Goal: Information Seeking & Learning: Learn about a topic

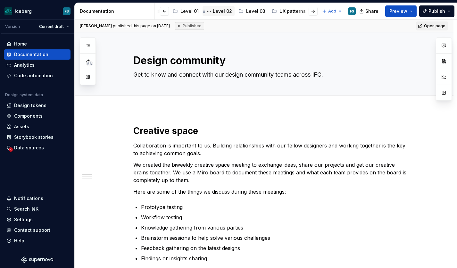
scroll to position [0, 143]
click at [212, 10] on div "Level 02" at bounding box center [221, 11] width 19 height 6
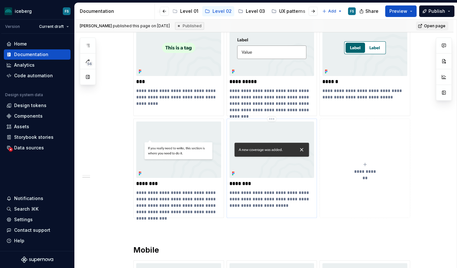
scroll to position [917, 0]
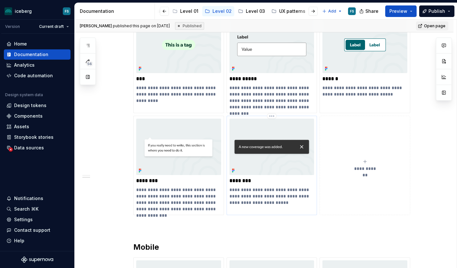
click at [266, 188] on p "**********" at bounding box center [271, 195] width 85 height 19
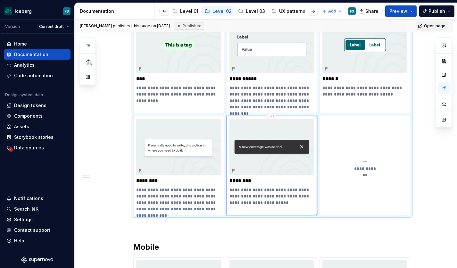
click at [246, 181] on p "********" at bounding box center [271, 180] width 85 height 6
click at [249, 181] on p "********" at bounding box center [271, 180] width 85 height 6
click at [248, 181] on p "********" at bounding box center [271, 180] width 85 height 6
click at [275, 124] on img at bounding box center [271, 146] width 85 height 56
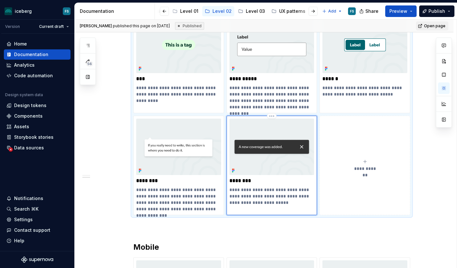
click at [275, 124] on img at bounding box center [271, 146] width 85 height 56
click at [87, 76] on button "button" at bounding box center [88, 77] width 12 height 12
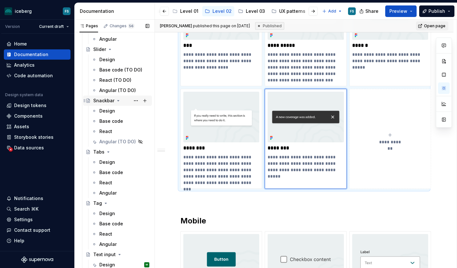
scroll to position [1286, 0]
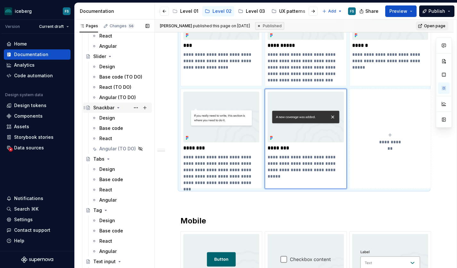
click at [105, 109] on div "Snackbar" at bounding box center [103, 107] width 21 height 6
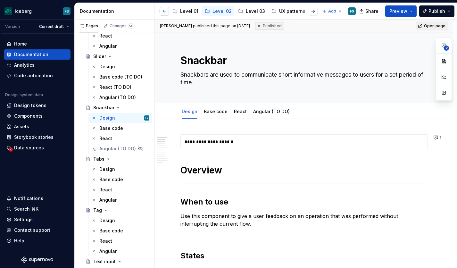
click at [164, 12] on button "button" at bounding box center [164, 11] width 9 height 9
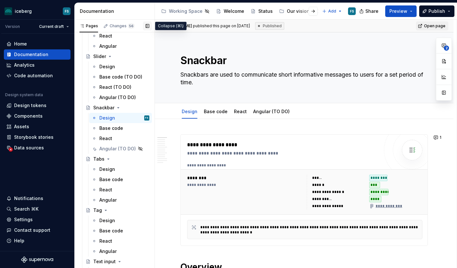
click at [147, 24] on button "button" at bounding box center [147, 25] width 9 height 9
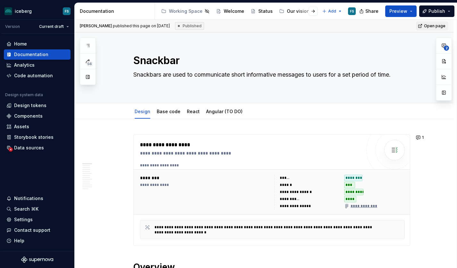
type textarea "*"
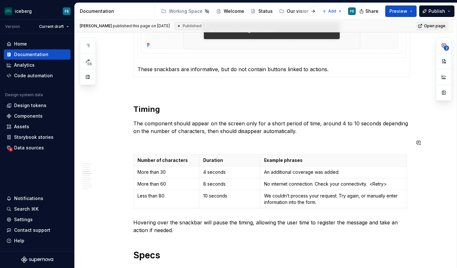
scroll to position [449, 0]
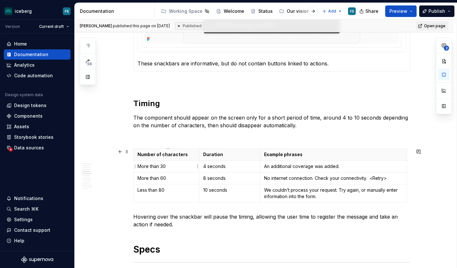
click at [151, 166] on p "More than 30" at bounding box center [166, 166] width 58 height 6
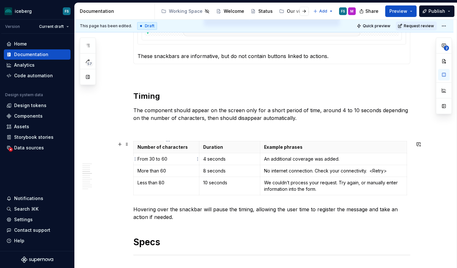
click at [156, 160] on p "From 30 to 60" at bounding box center [166, 159] width 58 height 6
click at [163, 159] on p "From 0 to 60" at bounding box center [166, 159] width 58 height 6
drag, startPoint x: 169, startPoint y: 170, endPoint x: 138, endPoint y: 171, distance: 30.7
click at [138, 171] on td "More than 60" at bounding box center [167, 171] width 66 height 12
click at [178, 170] on p "More than 60" at bounding box center [166, 170] width 58 height 6
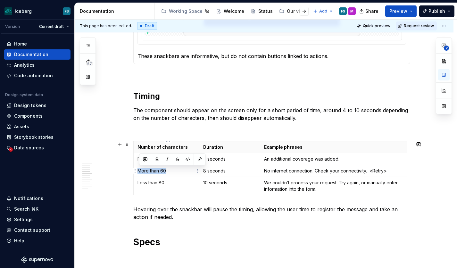
drag, startPoint x: 169, startPoint y: 171, endPoint x: 138, endPoint y: 171, distance: 31.7
click at [138, 171] on td "More than 60" at bounding box center [167, 171] width 66 height 12
click at [179, 172] on p "More than 60" at bounding box center [166, 170] width 58 height 6
drag, startPoint x: 173, startPoint y: 172, endPoint x: 140, endPoint y: 170, distance: 32.7
click at [140, 170] on p "More than 60" at bounding box center [166, 170] width 58 height 6
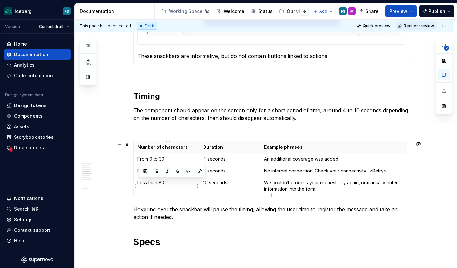
drag, startPoint x: 172, startPoint y: 182, endPoint x: 138, endPoint y: 182, distance: 33.9
click at [138, 182] on td "Less than 80" at bounding box center [167, 186] width 66 height 18
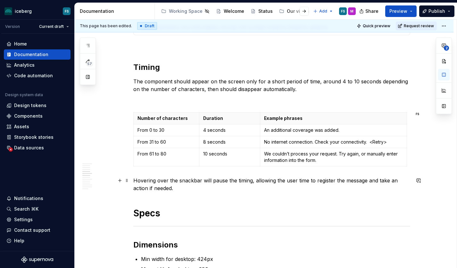
scroll to position [479, 0]
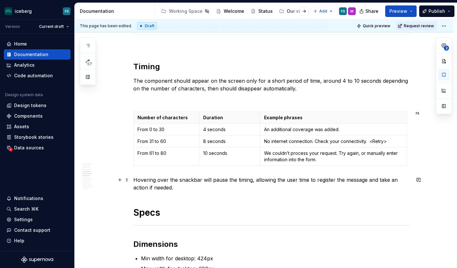
click at [136, 179] on p "Hovering over the snackbar will pause the timing, allowing the user time to reg…" at bounding box center [271, 183] width 277 height 15
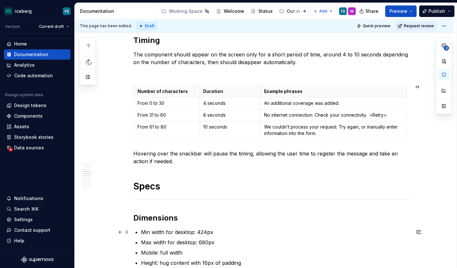
scroll to position [0, 0]
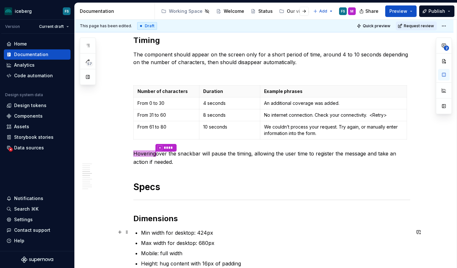
click at [141, 232] on p "Min width for desktop: 424px" at bounding box center [275, 233] width 269 height 8
click at [183, 152] on p "Hovering over the snackbar will pause the timing * **** , allowing the user tim…" at bounding box center [271, 158] width 277 height 16
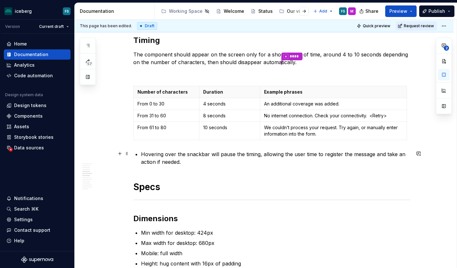
click at [184, 160] on p "Hovering over the snackbar will pause the timing, allowing the user time to reg…" at bounding box center [275, 157] width 269 height 15
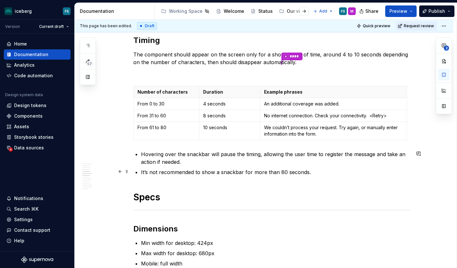
click at [306, 171] on p "It’s not recommended to show a snackbar for more than 80 seconds." at bounding box center [275, 172] width 269 height 8
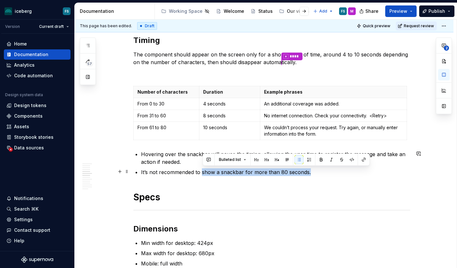
drag, startPoint x: 311, startPoint y: 172, endPoint x: 213, endPoint y: 175, distance: 98.3
click at [203, 172] on p "It’s not recommended to show a snackbar for more than 80 seconds." at bounding box center [275, 172] width 269 height 8
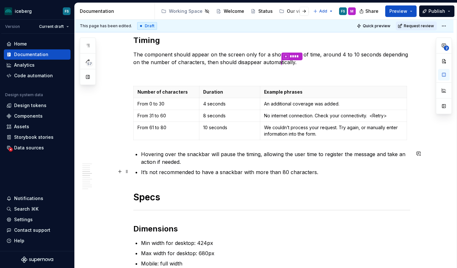
click at [214, 172] on p "It’s not recommended to have a snackbar with more than 80 characters." at bounding box center [275, 172] width 269 height 8
click at [333, 171] on p "It’s not recommended to make a snackbar with more than 80 characters." at bounding box center [275, 172] width 269 height 8
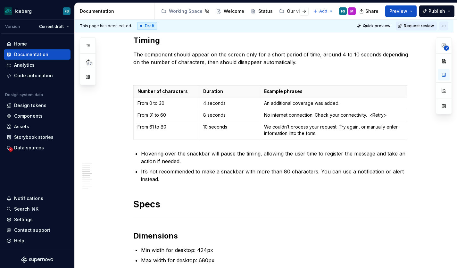
click at [447, 27] on html "iceberg FS Version Current draft Home Documentation Analytics Code automation D…" at bounding box center [228, 134] width 457 height 268
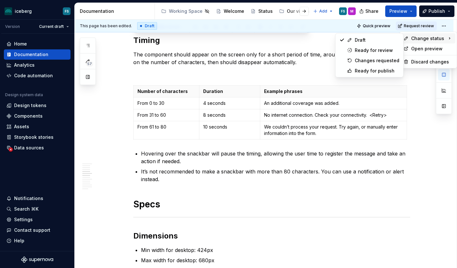
drag, startPoint x: 424, startPoint y: 39, endPoint x: 418, endPoint y: 39, distance: 5.8
click at [424, 39] on span "Change status" at bounding box center [427, 38] width 33 height 6
click at [369, 69] on div "Ready for publish" at bounding box center [376, 71] width 45 height 6
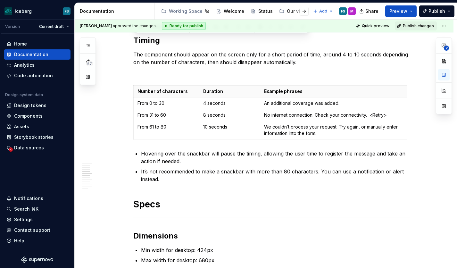
scroll to position [475, 0]
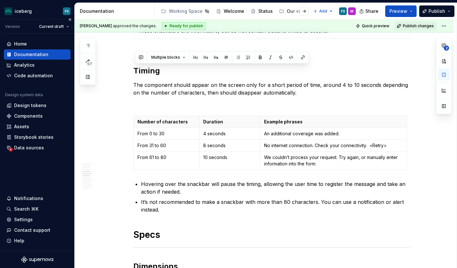
type textarea "*"
